Goal: Task Accomplishment & Management: Complete application form

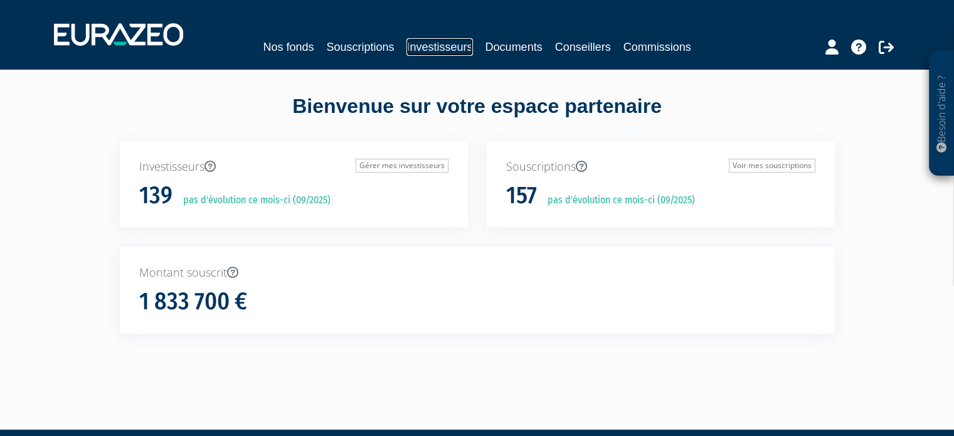
click at [448, 46] on link "Investisseurs" at bounding box center [439, 47] width 66 height 18
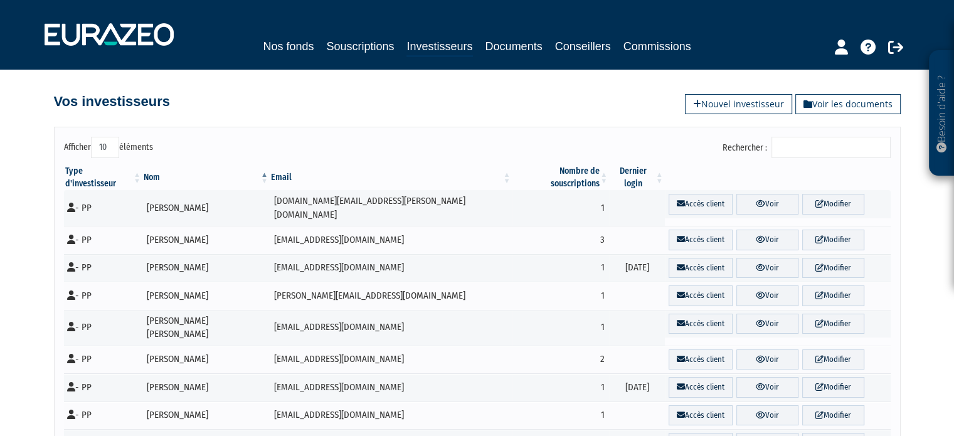
click at [818, 140] on input "Rechercher :" at bounding box center [831, 147] width 119 height 21
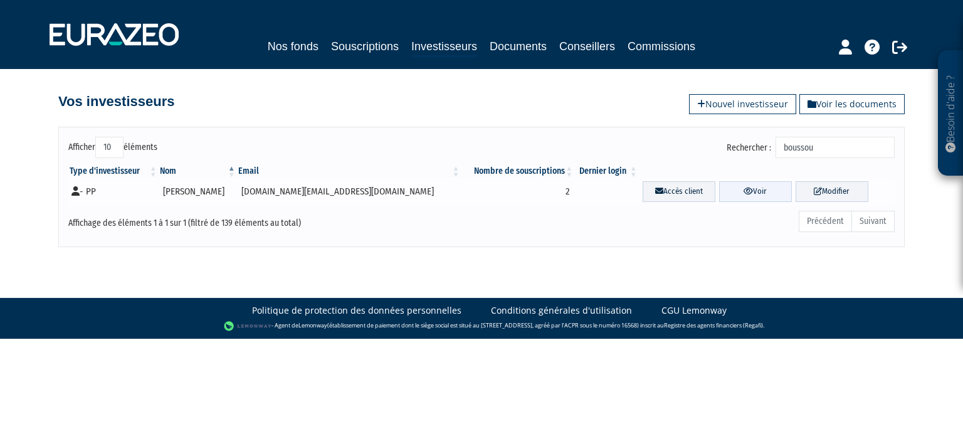
type input "boussou"
click at [743, 195] on link "Voir" at bounding box center [755, 191] width 73 height 21
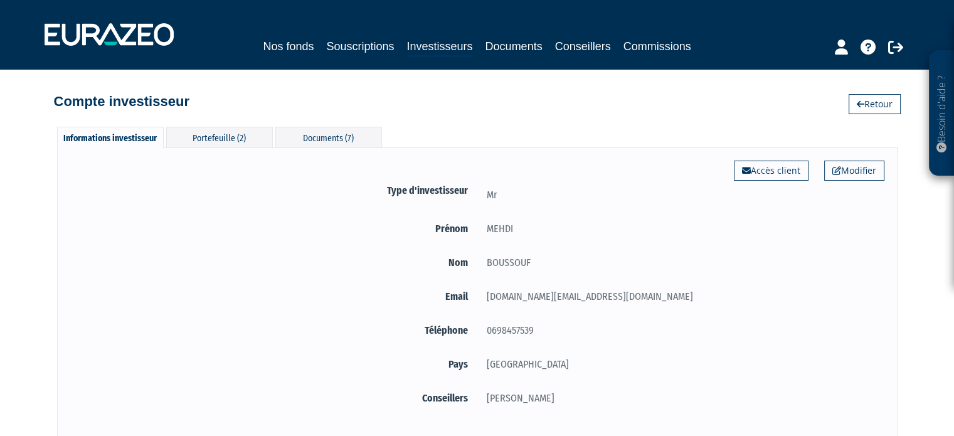
click at [231, 124] on div "Informations investisseur Portefeuille (2) Documents (7) Modifier Accès client …" at bounding box center [477, 275] width 715 height 322
click at [230, 144] on div "Portefeuille (2)" at bounding box center [219, 137] width 107 height 21
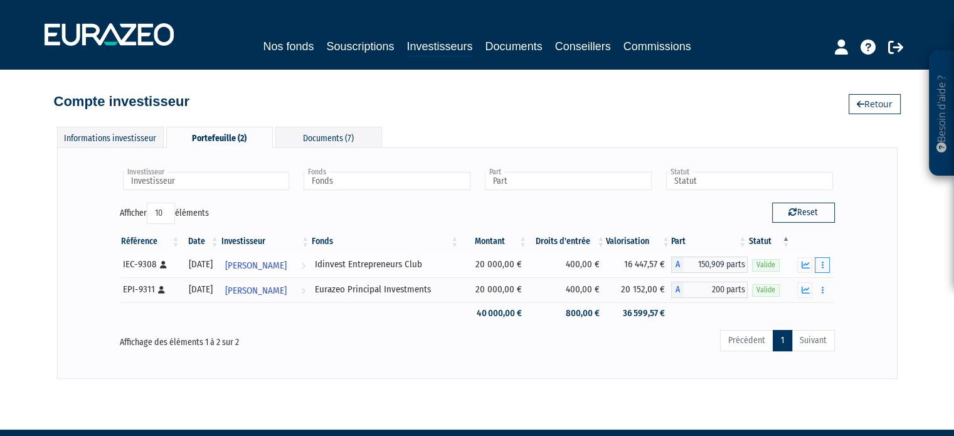
click at [826, 265] on button "button" at bounding box center [822, 265] width 15 height 16
click at [800, 309] on link "Rachat libre" at bounding box center [794, 310] width 63 height 21
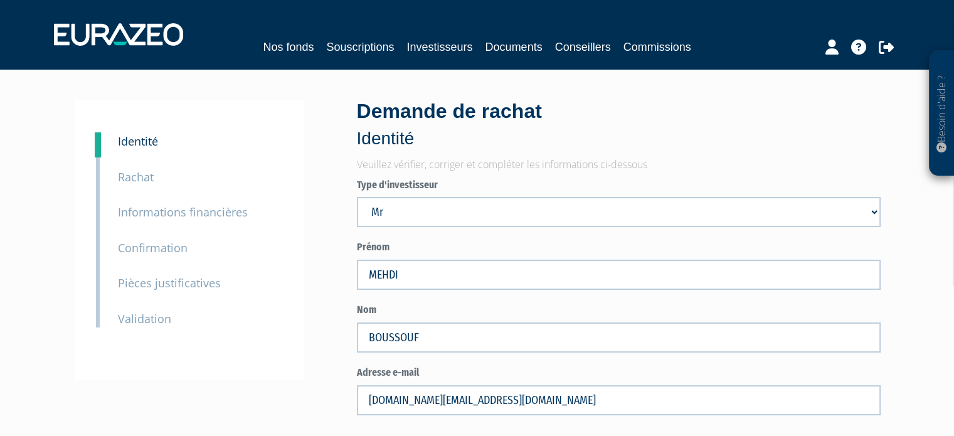
scroll to position [163, 0]
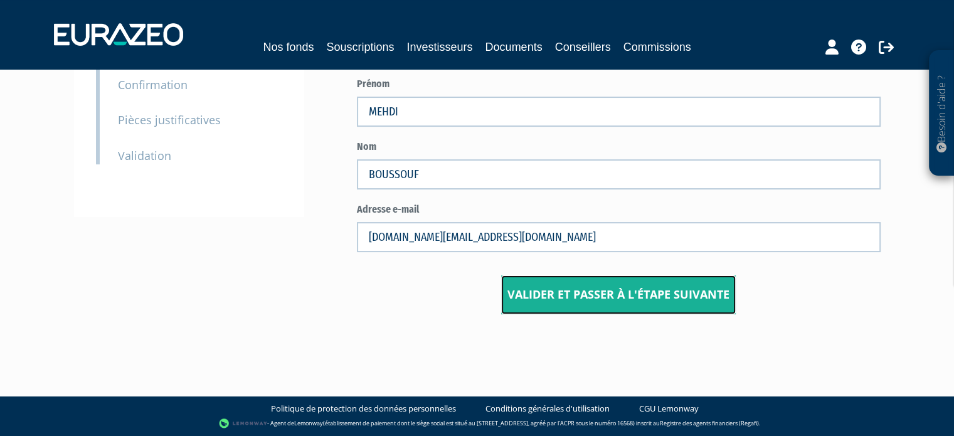
click at [603, 310] on button "Valider et passer à l'étape suivante" at bounding box center [618, 294] width 235 height 39
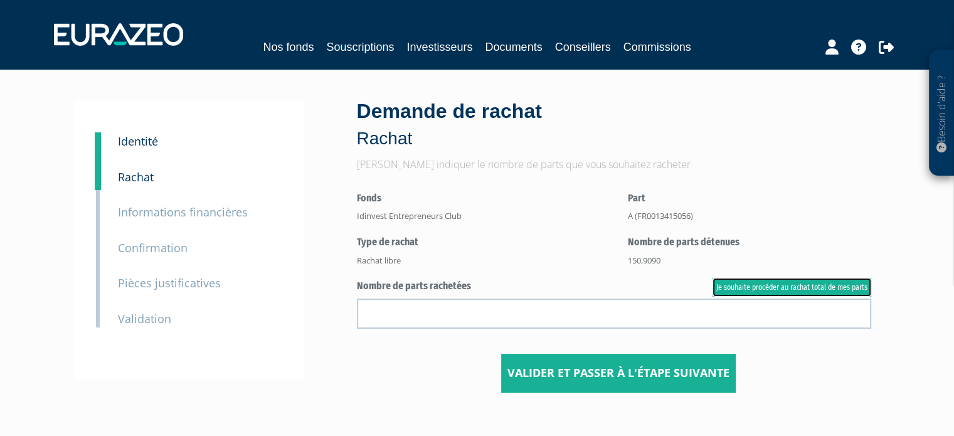
click at [736, 284] on link "Je souhaite procéder au rachat total de mes parts" at bounding box center [792, 287] width 159 height 19
type input "150.909000"
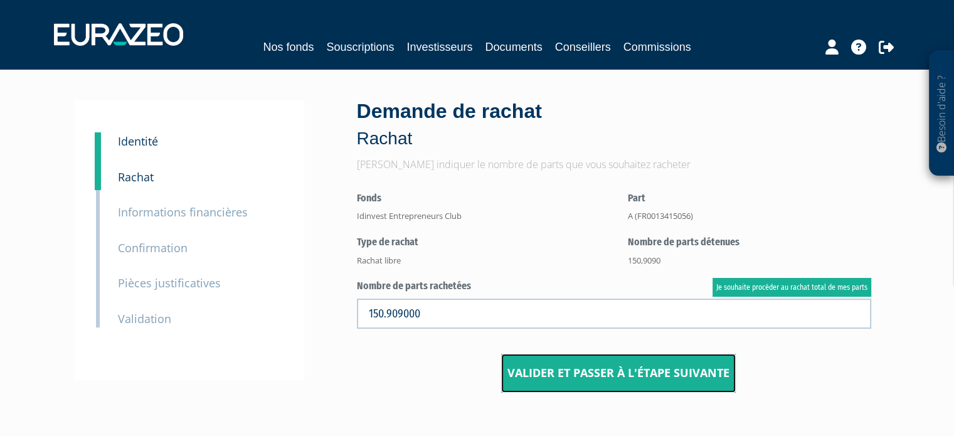
click at [650, 369] on button "Valider et passer à l'étape suivante" at bounding box center [618, 373] width 235 height 39
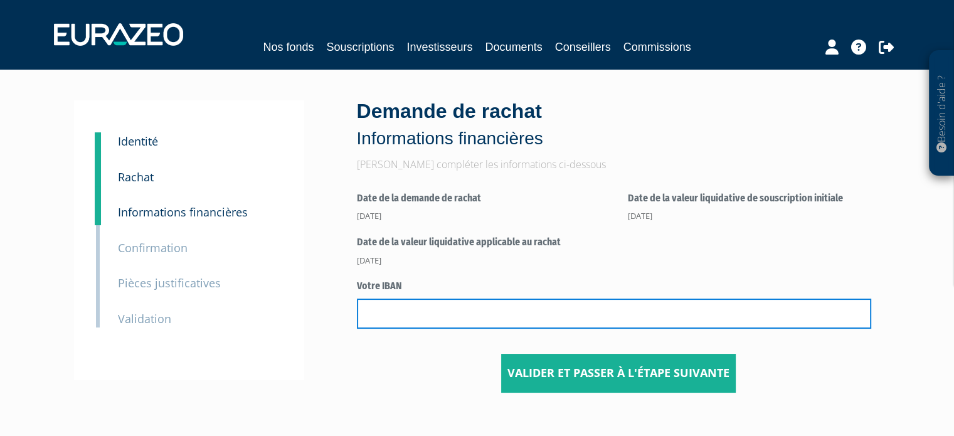
click at [605, 314] on input "text" at bounding box center [614, 314] width 514 height 30
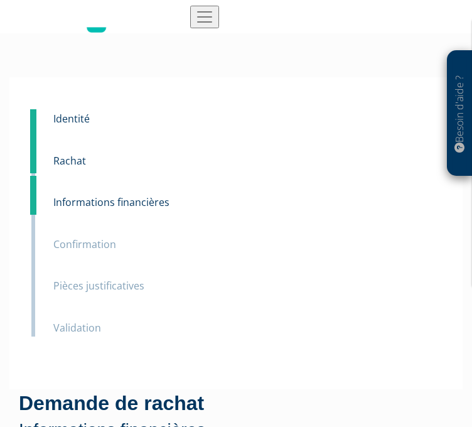
type input "[FINANCIAL_ID]"
click at [0, 0] on input "checkbox" at bounding box center [0, 0] width 0 height 0
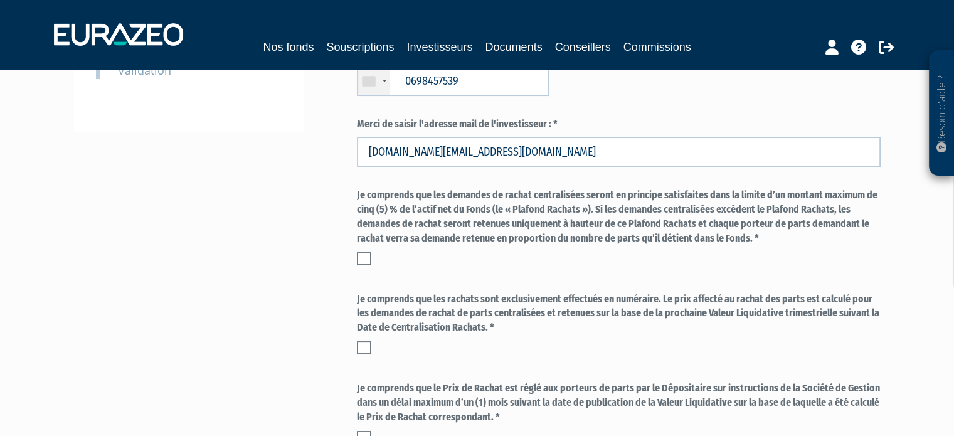
scroll to position [314, 0]
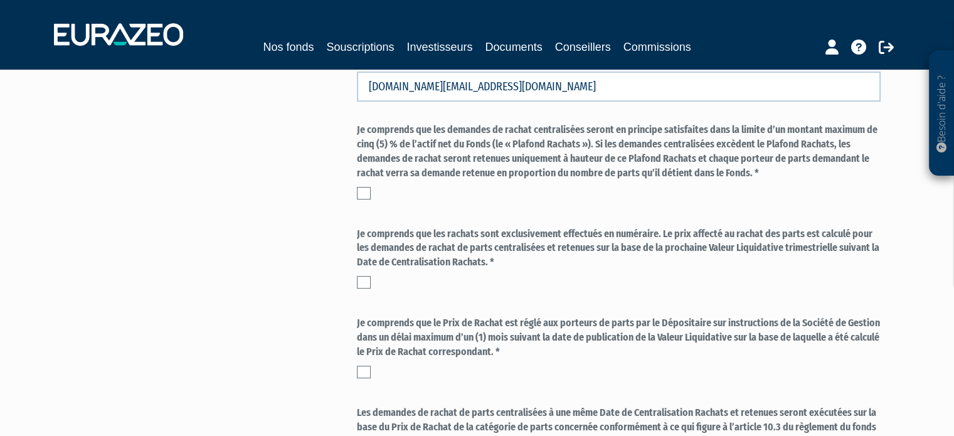
click at [350, 179] on div "Demande de rachat Confirmation Ce rachat est motivé par : * un besoin de liquid…" at bounding box center [618, 199] width 543 height 824
click at [363, 191] on label at bounding box center [364, 193] width 14 height 13
click at [0, 0] on input "checkbox" at bounding box center [0, 0] width 0 height 0
click at [363, 282] on label at bounding box center [364, 282] width 14 height 13
click at [0, 0] on input "checkbox" at bounding box center [0, 0] width 0 height 0
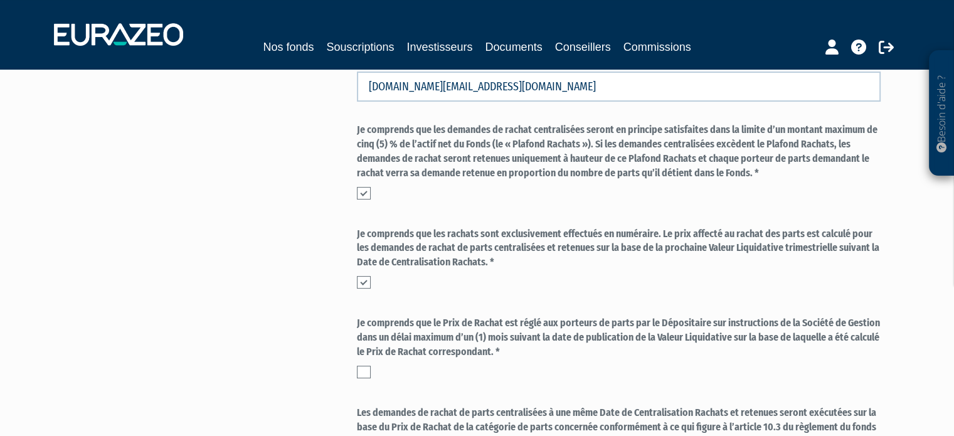
click at [364, 373] on label at bounding box center [364, 372] width 14 height 13
click at [0, 0] on input "checkbox" at bounding box center [0, 0] width 0 height 0
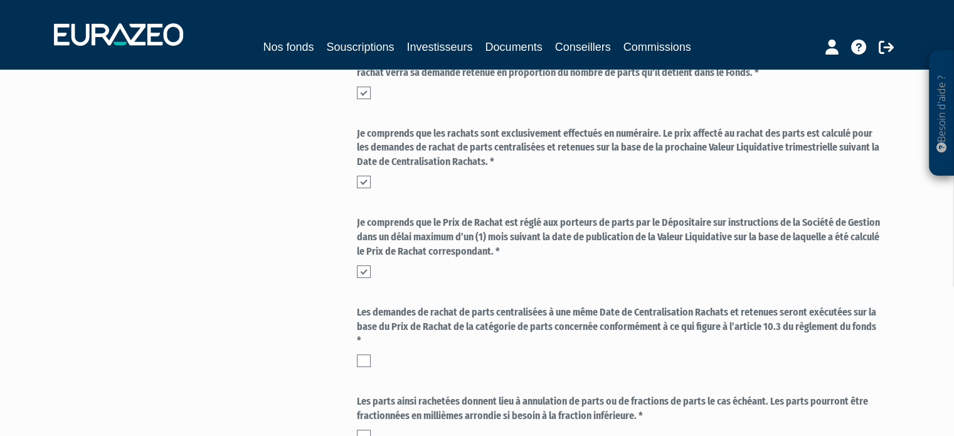
scroll to position [439, 0]
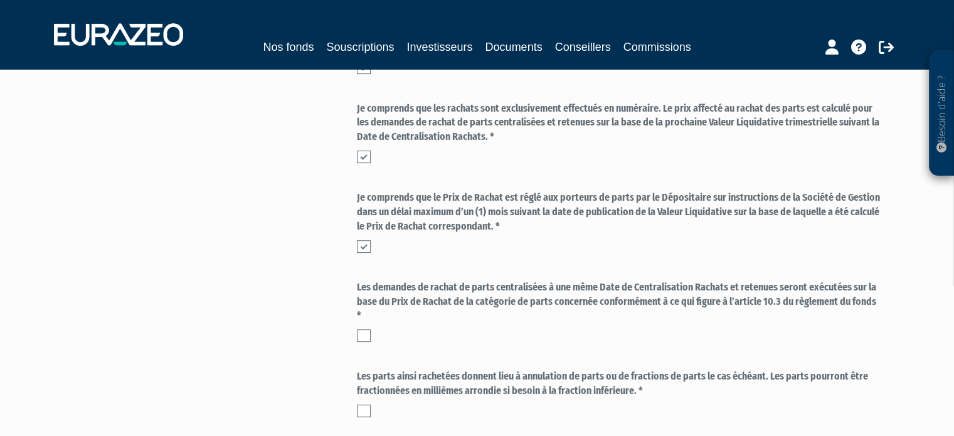
click at [364, 331] on label at bounding box center [364, 335] width 14 height 13
click at [0, 0] on input "checkbox" at bounding box center [0, 0] width 0 height 0
click at [362, 408] on label at bounding box center [364, 411] width 14 height 13
click at [0, 0] on input "checkbox" at bounding box center [0, 0] width 0 height 0
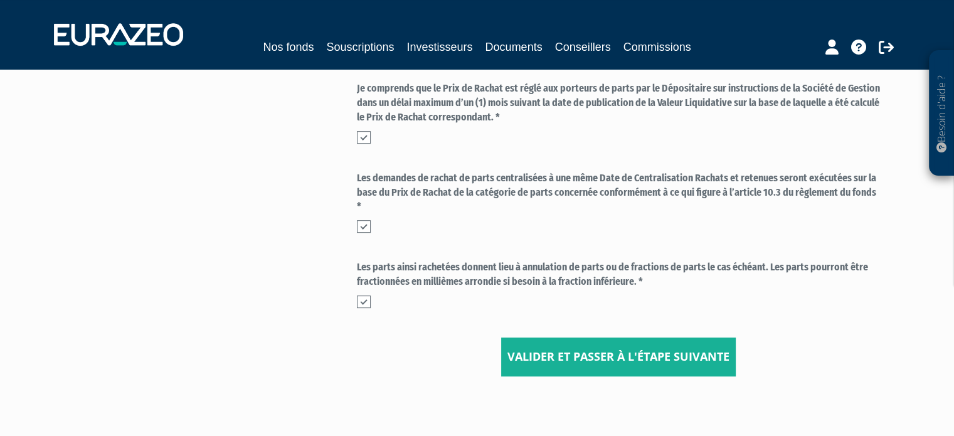
scroll to position [610, 0]
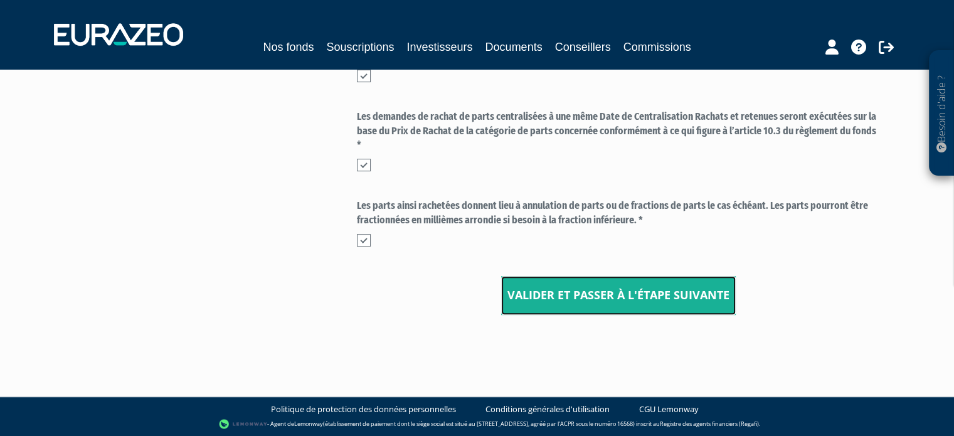
click at [471, 287] on button "Valider et passer à l'étape suivante" at bounding box center [618, 295] width 235 height 39
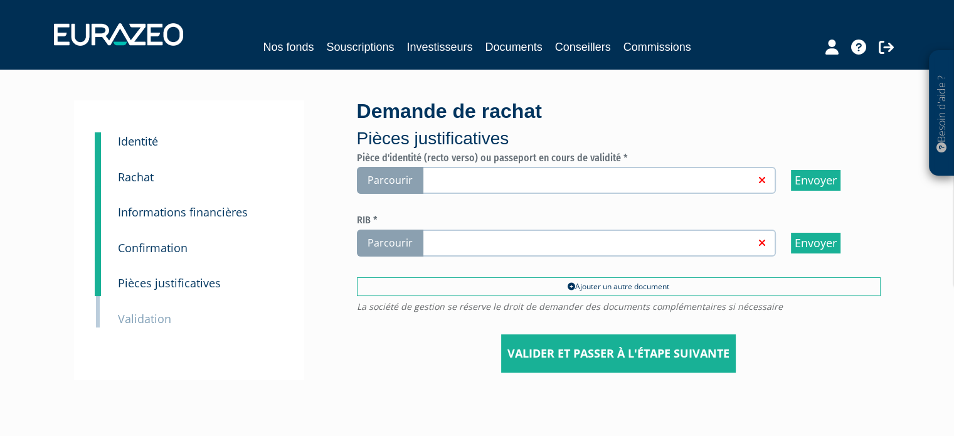
click at [584, 179] on link at bounding box center [587, 179] width 335 height 13
click at [0, 0] on input "Parcourir" at bounding box center [0, 0] width 0 height 0
click at [479, 248] on label "Parcourir" at bounding box center [566, 243] width 419 height 27
click at [0, 0] on input "Parcourir" at bounding box center [0, 0] width 0 height 0
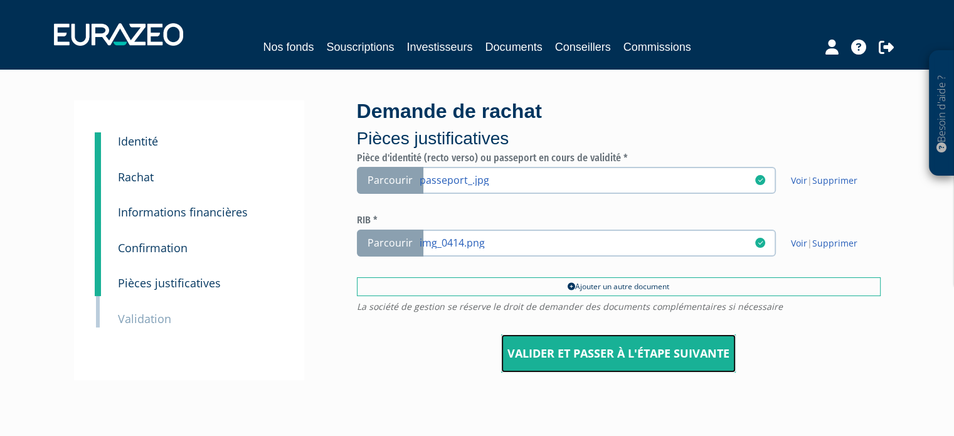
click at [620, 356] on input "Valider et passer à l'étape suivante" at bounding box center [618, 353] width 235 height 39
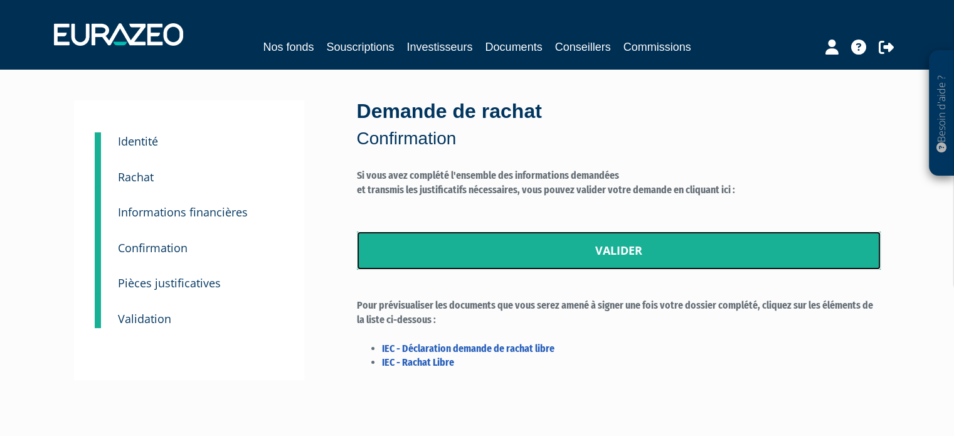
click at [620, 260] on link "Valider" at bounding box center [619, 250] width 524 height 39
